Goal: Information Seeking & Learning: Check status

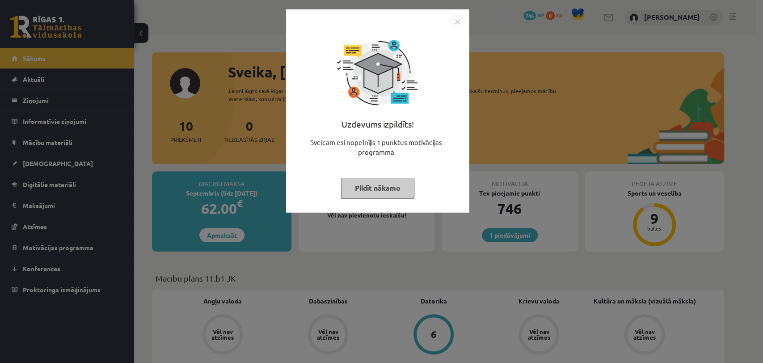
click at [403, 192] on button "Pildīt nākamo" at bounding box center [377, 188] width 73 height 21
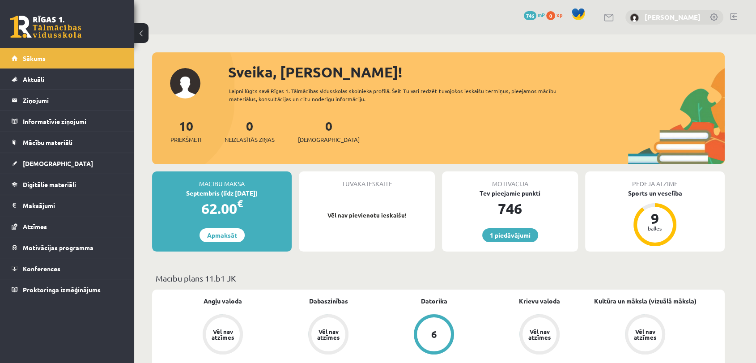
click at [657, 15] on link "[PERSON_NAME]" at bounding box center [673, 17] width 56 height 9
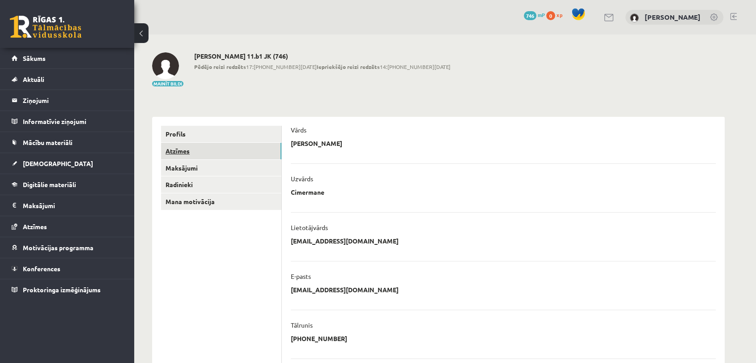
click at [174, 147] on link "Atzīmes" at bounding box center [221, 151] width 120 height 17
